Goal: Transaction & Acquisition: Purchase product/service

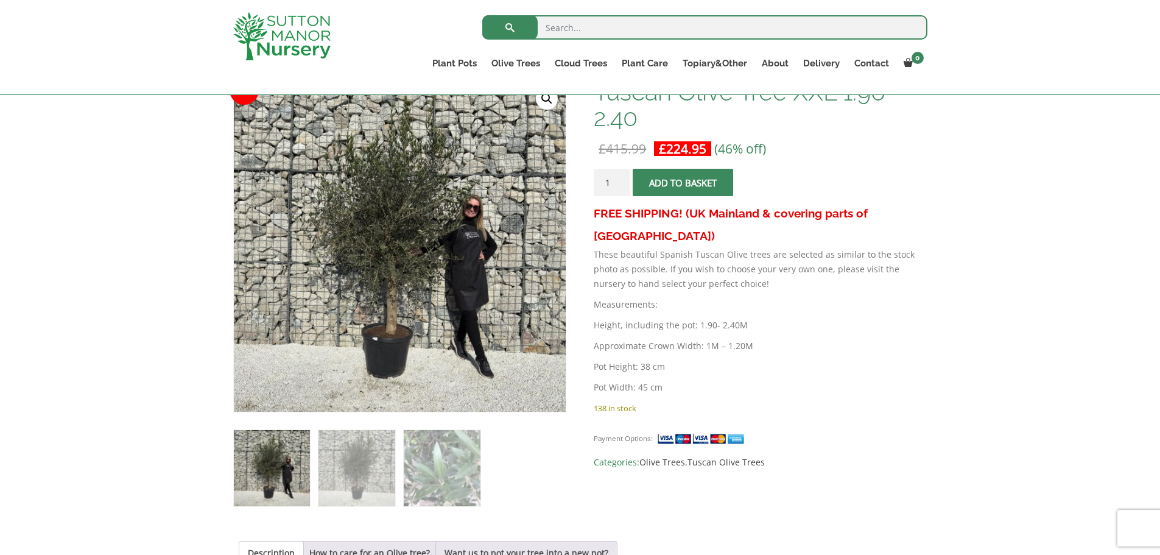
click at [683, 188] on button "Add to basket" at bounding box center [683, 182] width 101 height 27
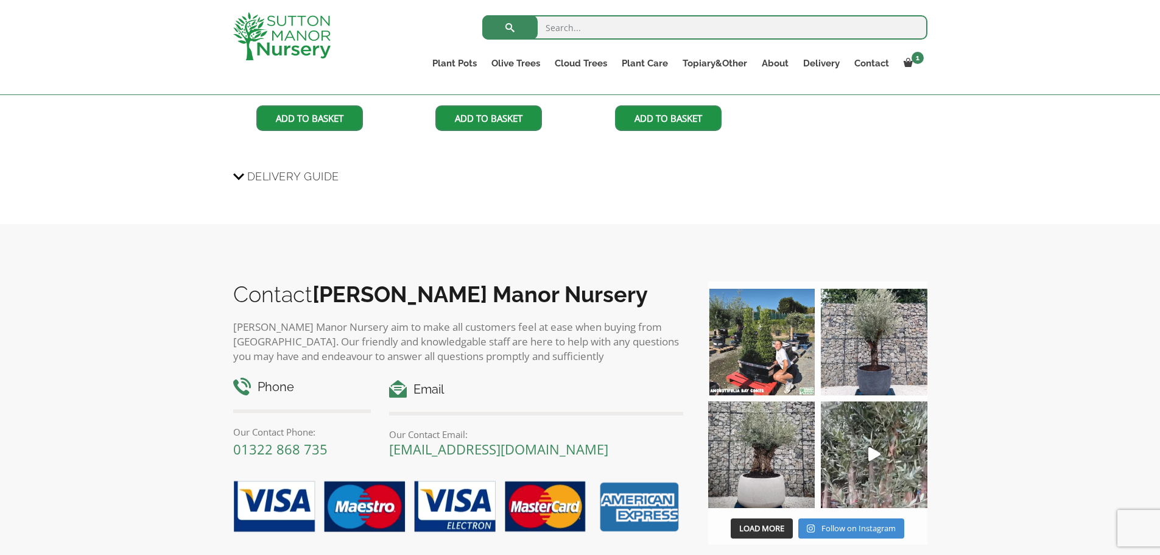
scroll to position [1411, 0]
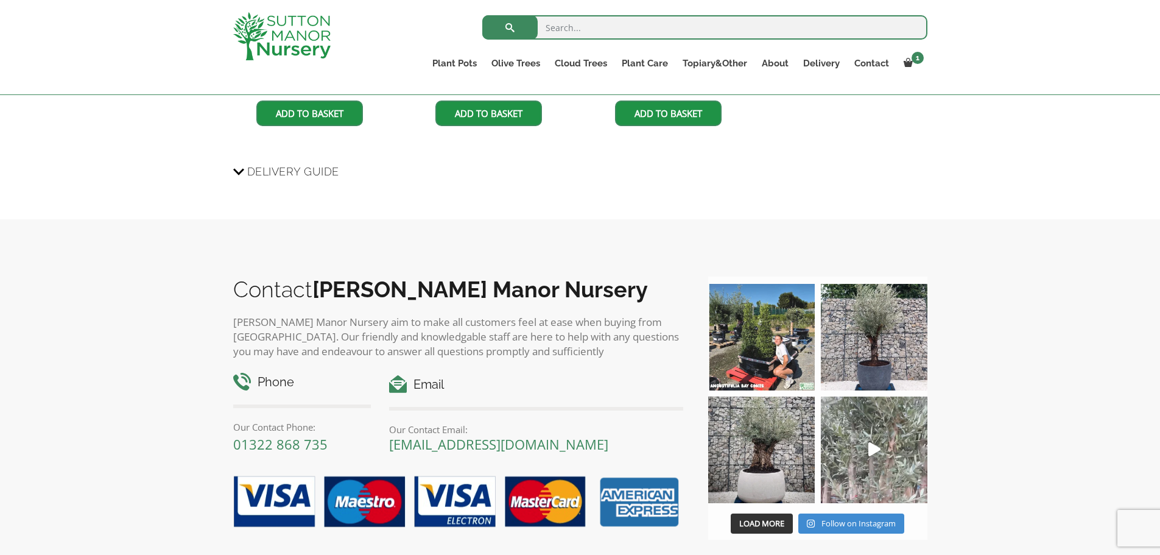
click at [878, 455] on icon "Play" at bounding box center [875, 449] width 12 height 14
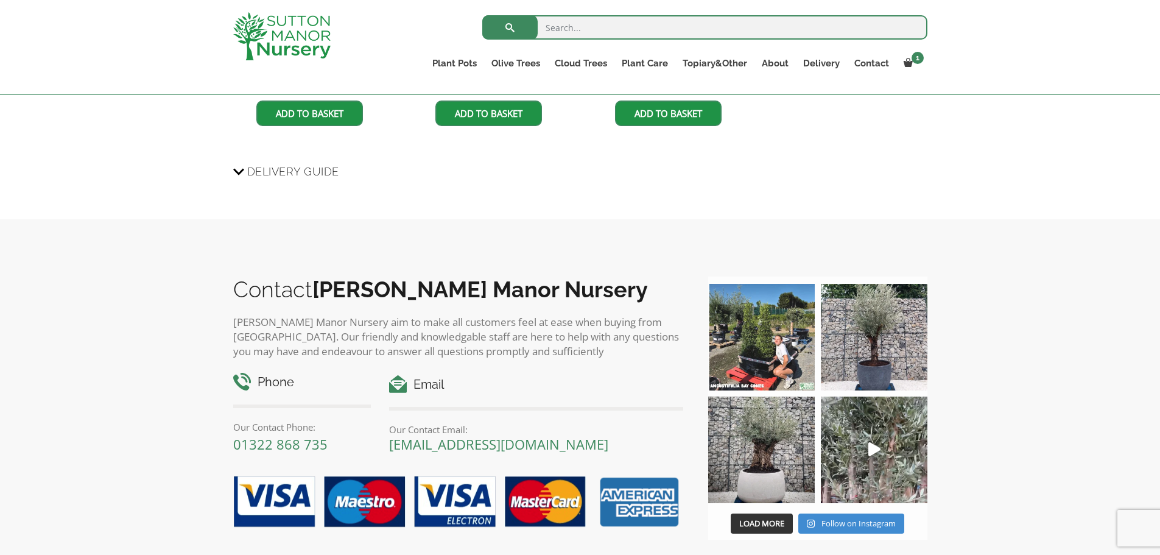
drag, startPoint x: 352, startPoint y: 37, endPoint x: 343, endPoint y: 44, distance: 11.7
click at [343, 44] on div at bounding box center [295, 36] width 143 height 72
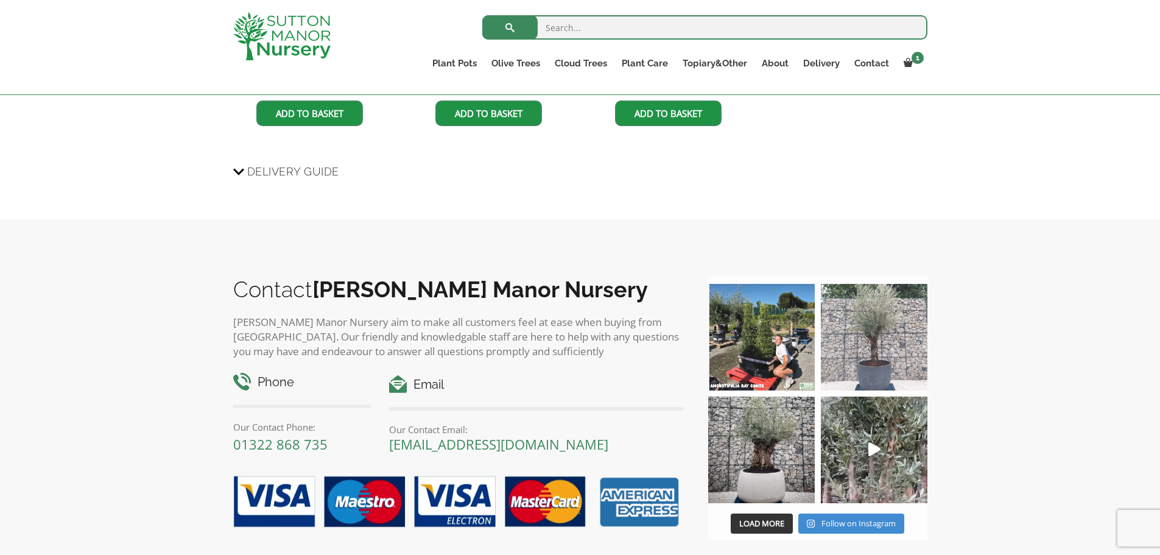
click at [868, 314] on img at bounding box center [874, 337] width 107 height 107
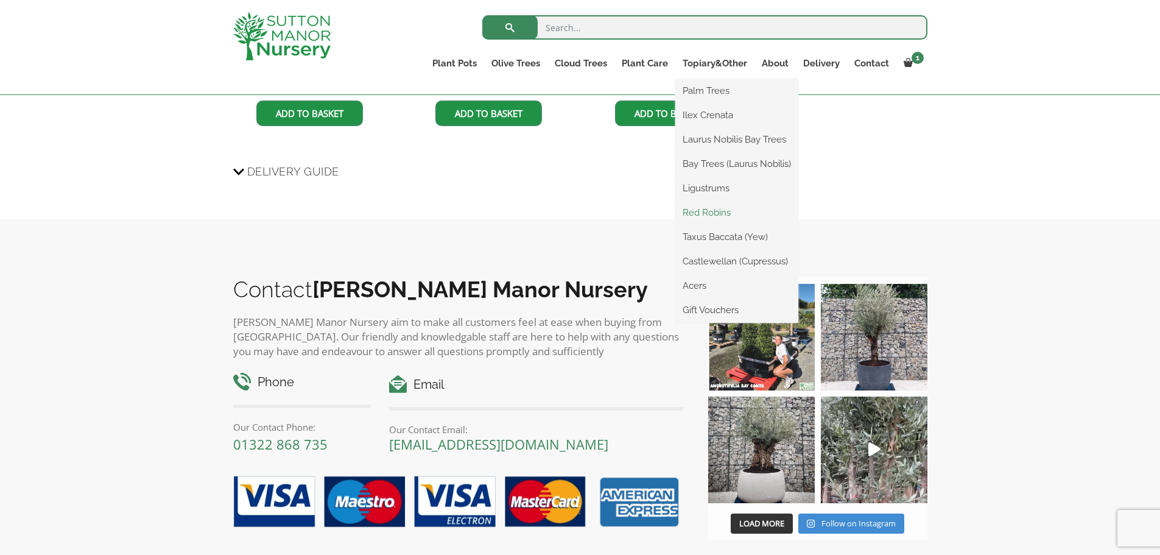
click at [701, 213] on link "Red Robins" at bounding box center [737, 212] width 123 height 18
